Goal: Use online tool/utility: Use online tool/utility

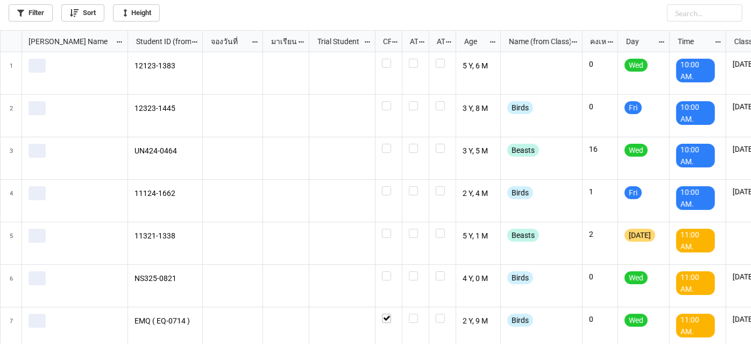
scroll to position [308, 745]
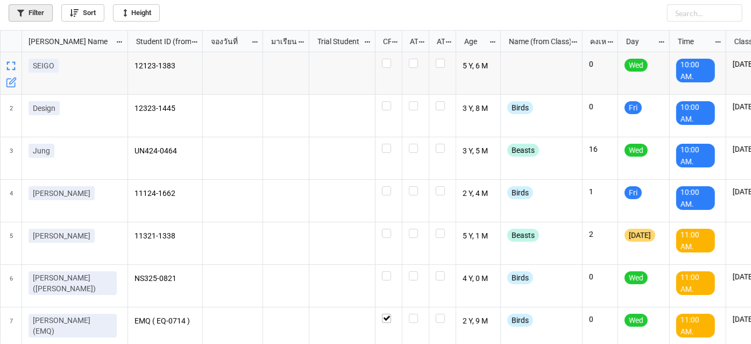
click at [26, 16] on link "Filter" at bounding box center [31, 12] width 44 height 17
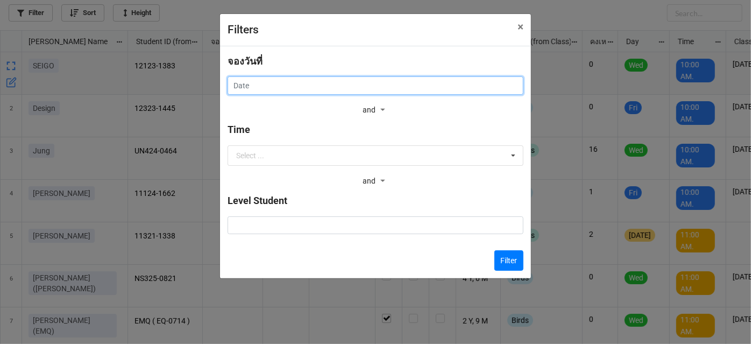
click at [298, 88] on input "text" at bounding box center [375, 85] width 296 height 18
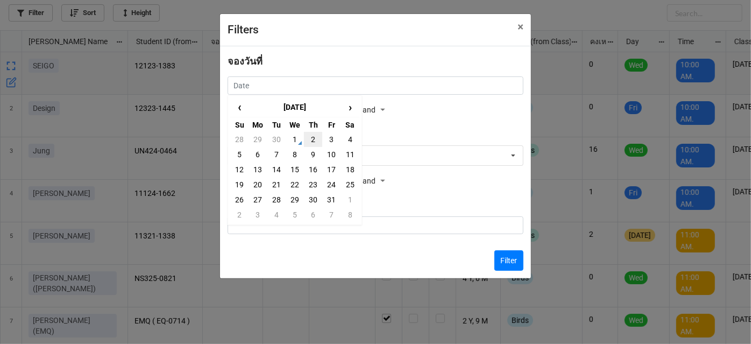
click at [312, 138] on td "2" at bounding box center [313, 139] width 18 height 15
type input "[DATE]"
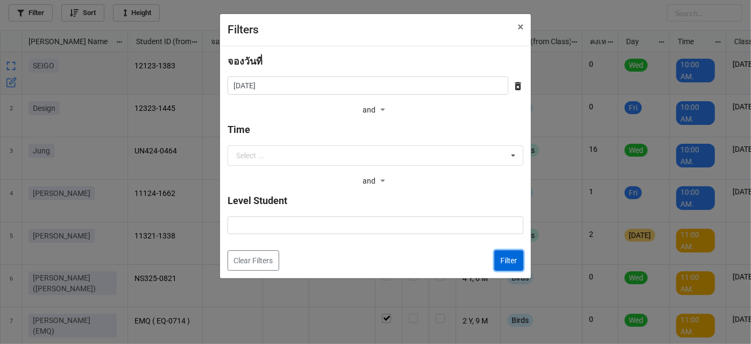
click at [503, 261] on button "Filter" at bounding box center [508, 260] width 29 height 20
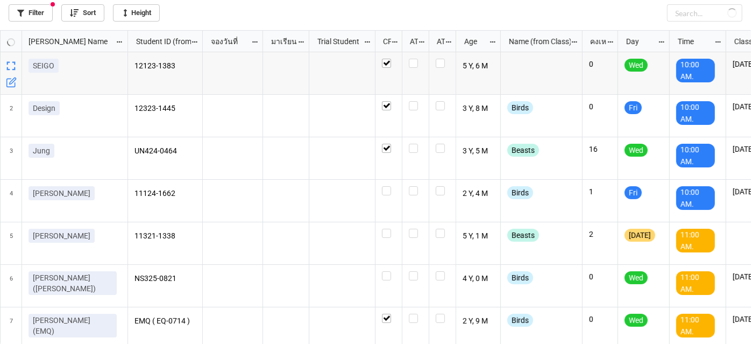
checkbox input "true"
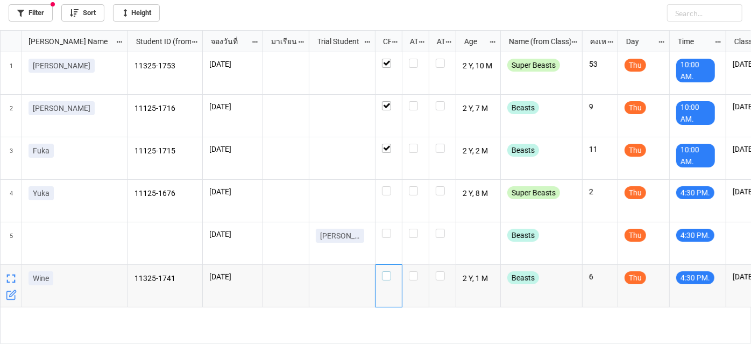
click at [387, 271] on label "grid" at bounding box center [388, 271] width 13 height 0
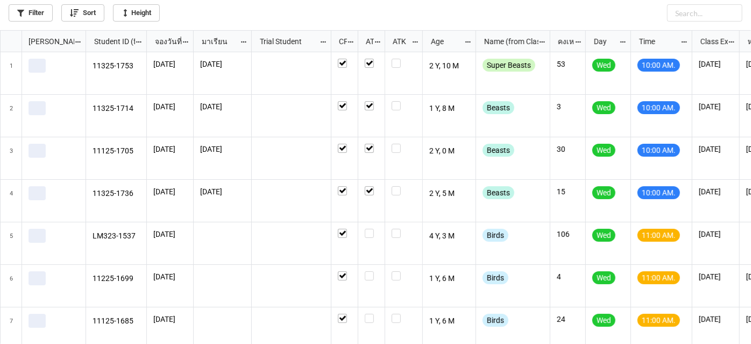
scroll to position [308, 745]
click at [371, 271] on label "grid" at bounding box center [371, 271] width 13 height 0
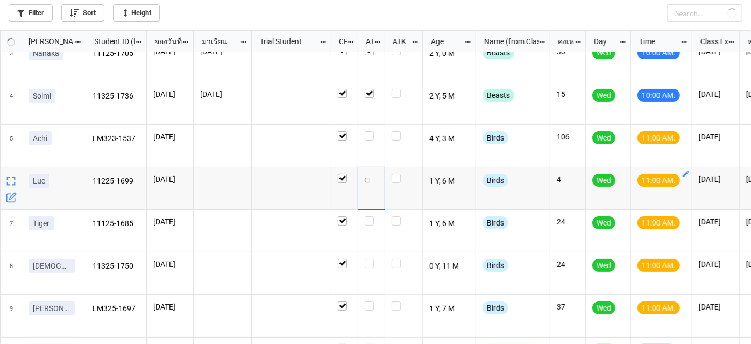
scroll to position [146, 0]
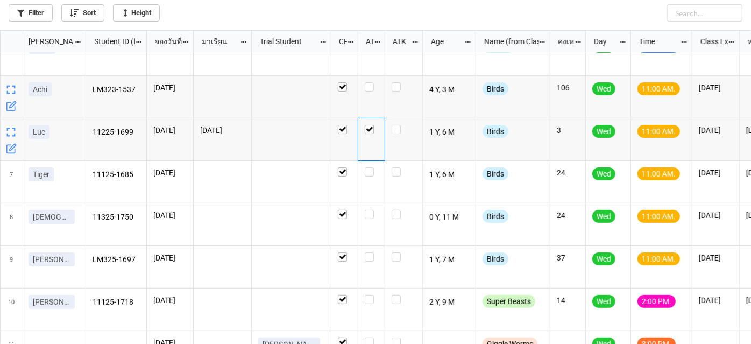
click at [354, 86] on div "grid" at bounding box center [344, 97] width 27 height 42
click at [345, 82] on label "grid" at bounding box center [344, 82] width 13 height 0
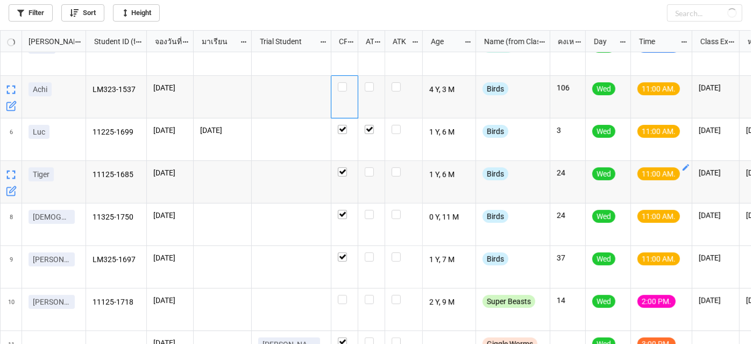
checkbox input "false"
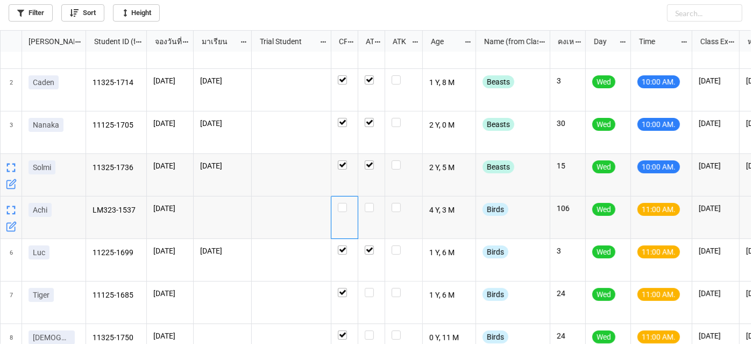
scroll to position [48, 0]
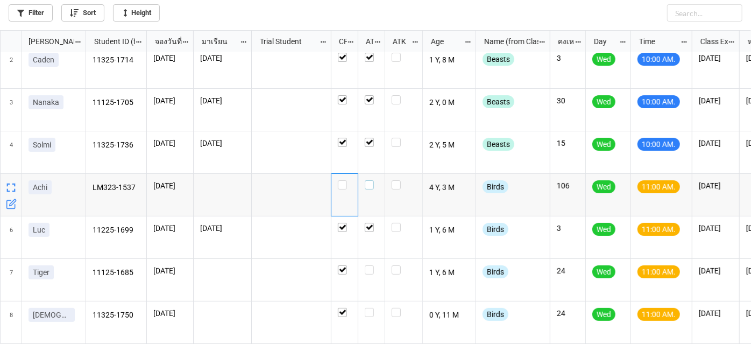
click at [369, 180] on label "grid" at bounding box center [371, 180] width 13 height 0
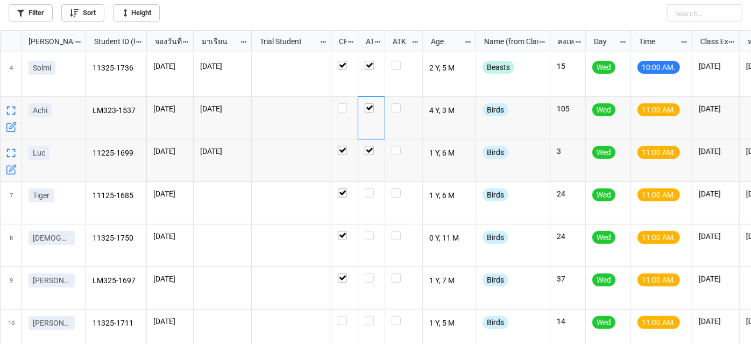
scroll to position [146, 0]
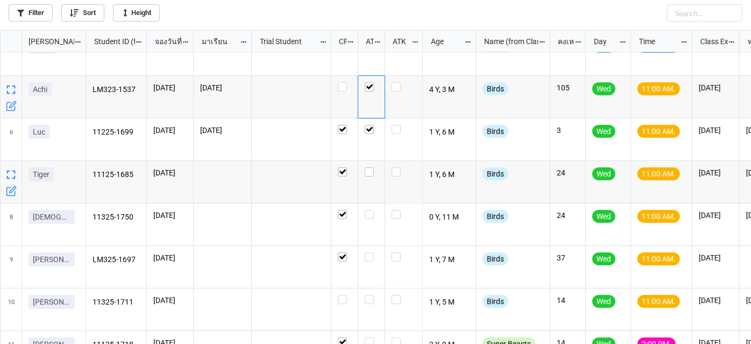
click at [371, 167] on label "grid" at bounding box center [371, 167] width 13 height 0
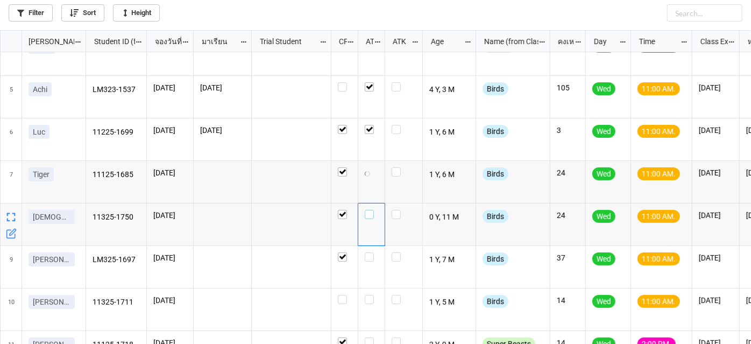
click at [368, 210] on label "grid" at bounding box center [371, 210] width 13 height 0
